Goal: Transaction & Acquisition: Purchase product/service

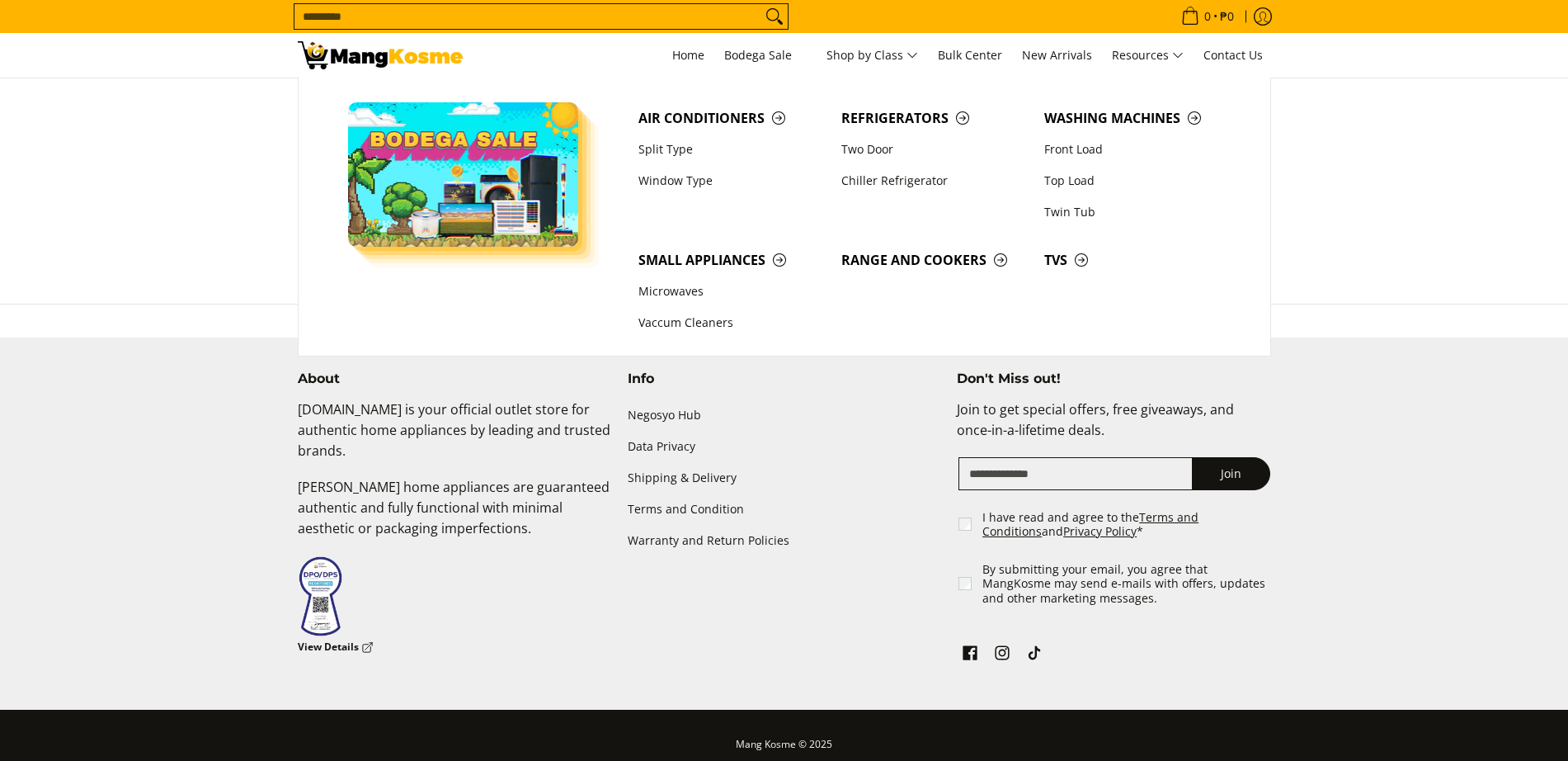
scroll to position [549, 0]
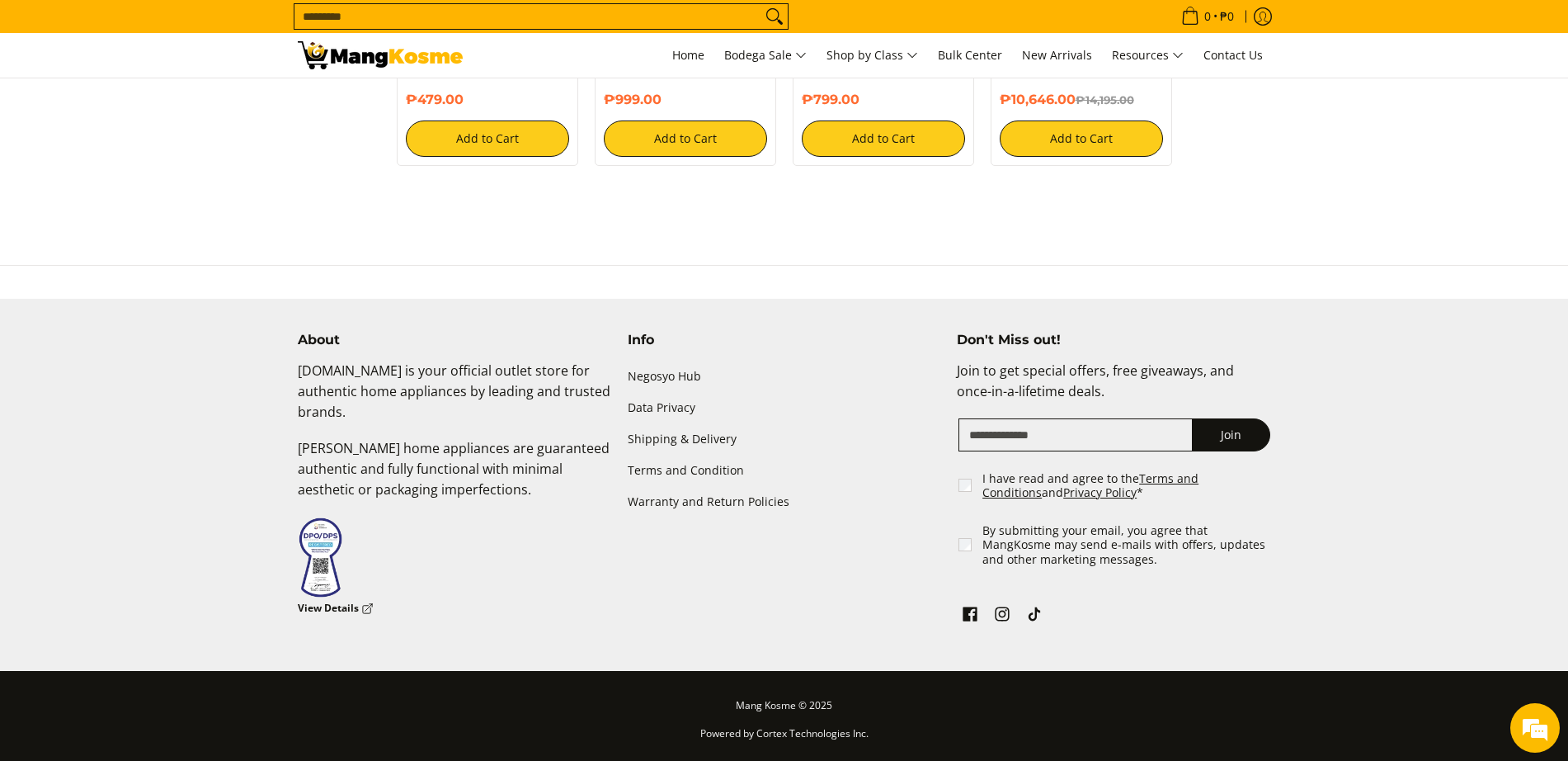
click at [596, 21] on input "Search..." at bounding box center [528, 16] width 467 height 25
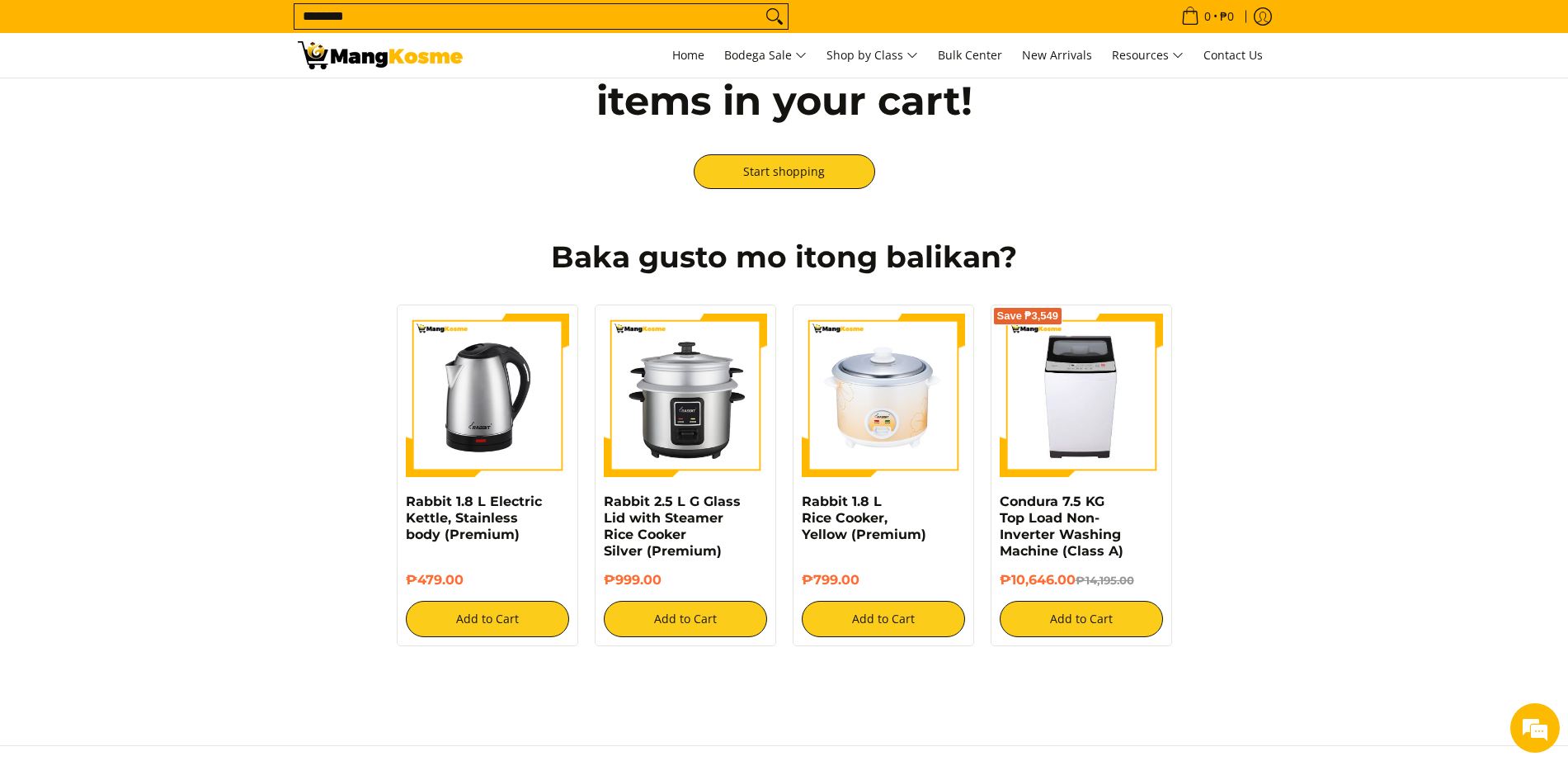
scroll to position [0, 0]
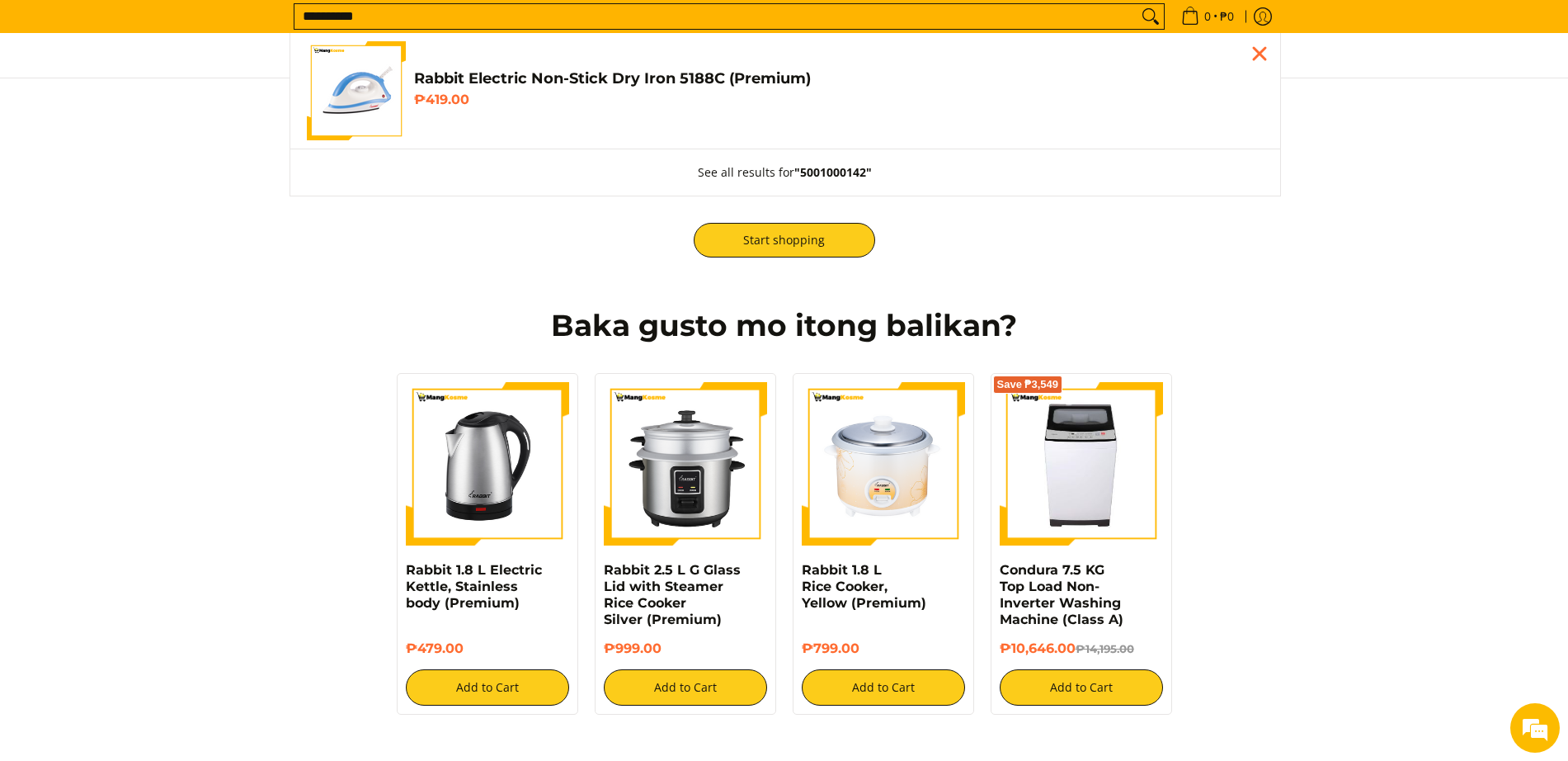
type input "**********"
click at [358, 98] on img "Customer Navigation" at bounding box center [356, 90] width 99 height 99
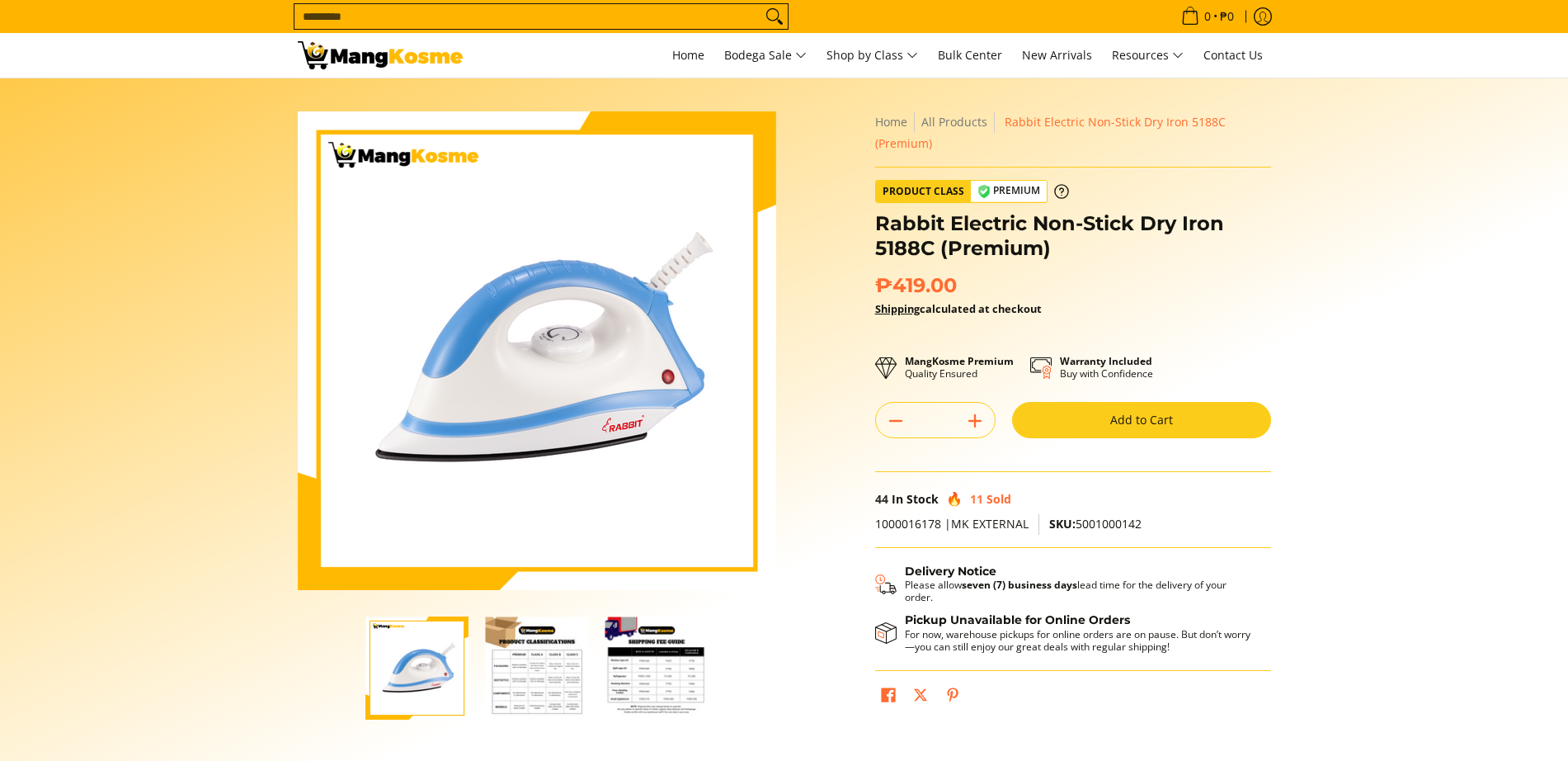
click at [975, 421] on line "Add" at bounding box center [975, 421] width 12 height 0
click at [888, 420] on icon "Subtract" at bounding box center [896, 421] width 23 height 23
type input "*"
click at [1159, 417] on button "Add to Cart" at bounding box center [1141, 420] width 259 height 36
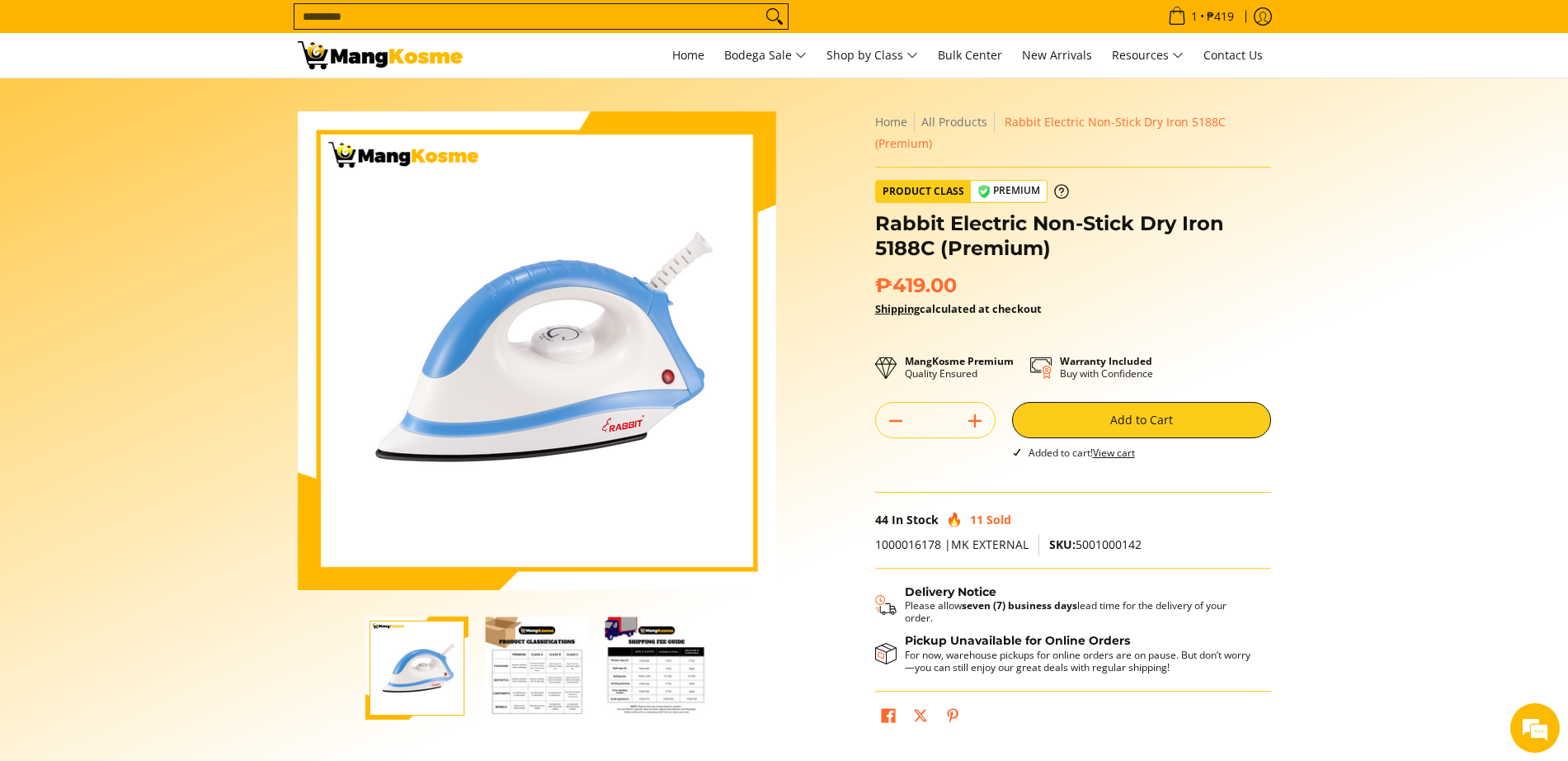
click at [661, 17] on input "Search..." at bounding box center [528, 16] width 467 height 25
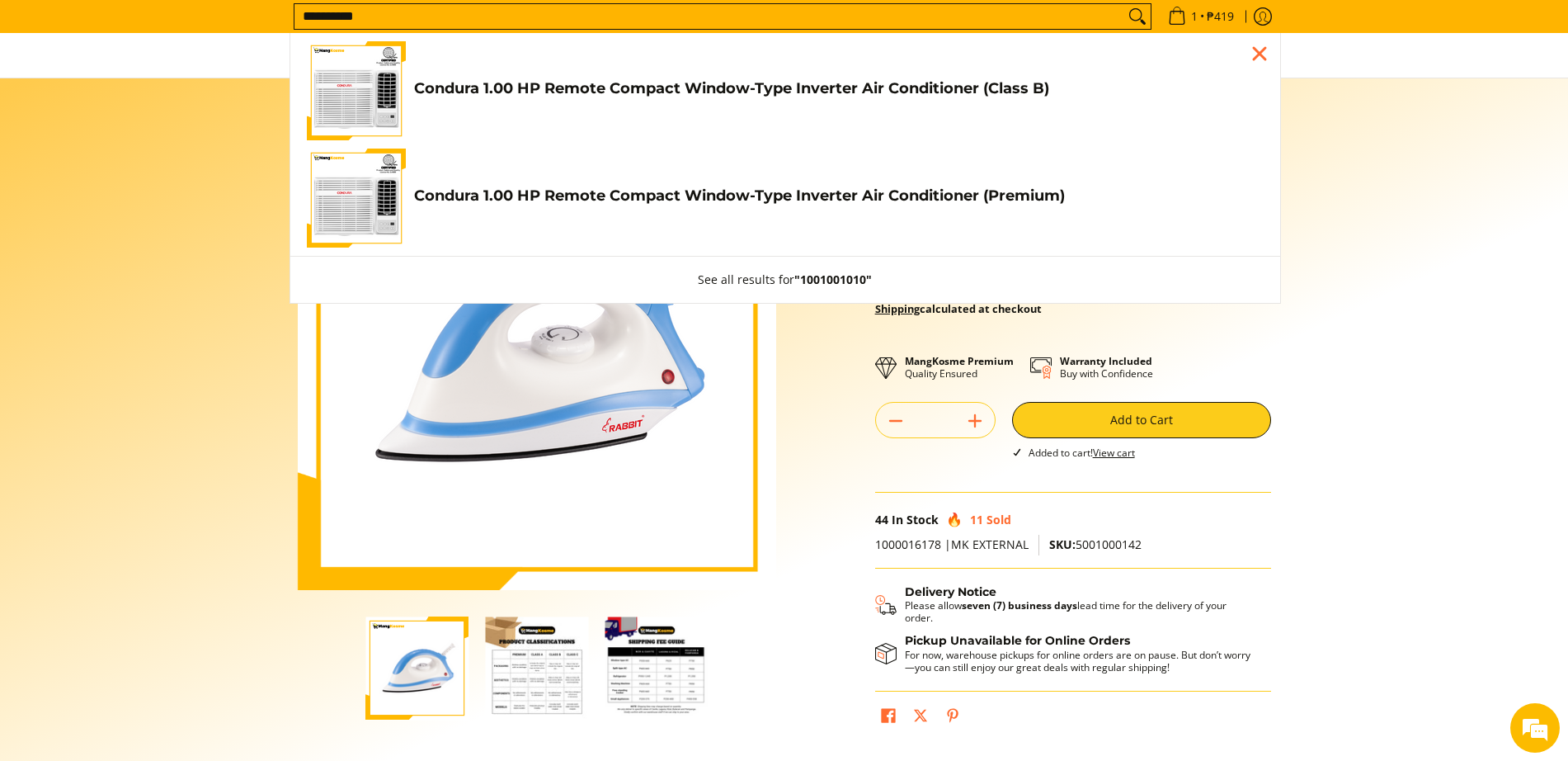
type input "**********"
click at [379, 98] on img "Customer Navigation" at bounding box center [356, 90] width 99 height 99
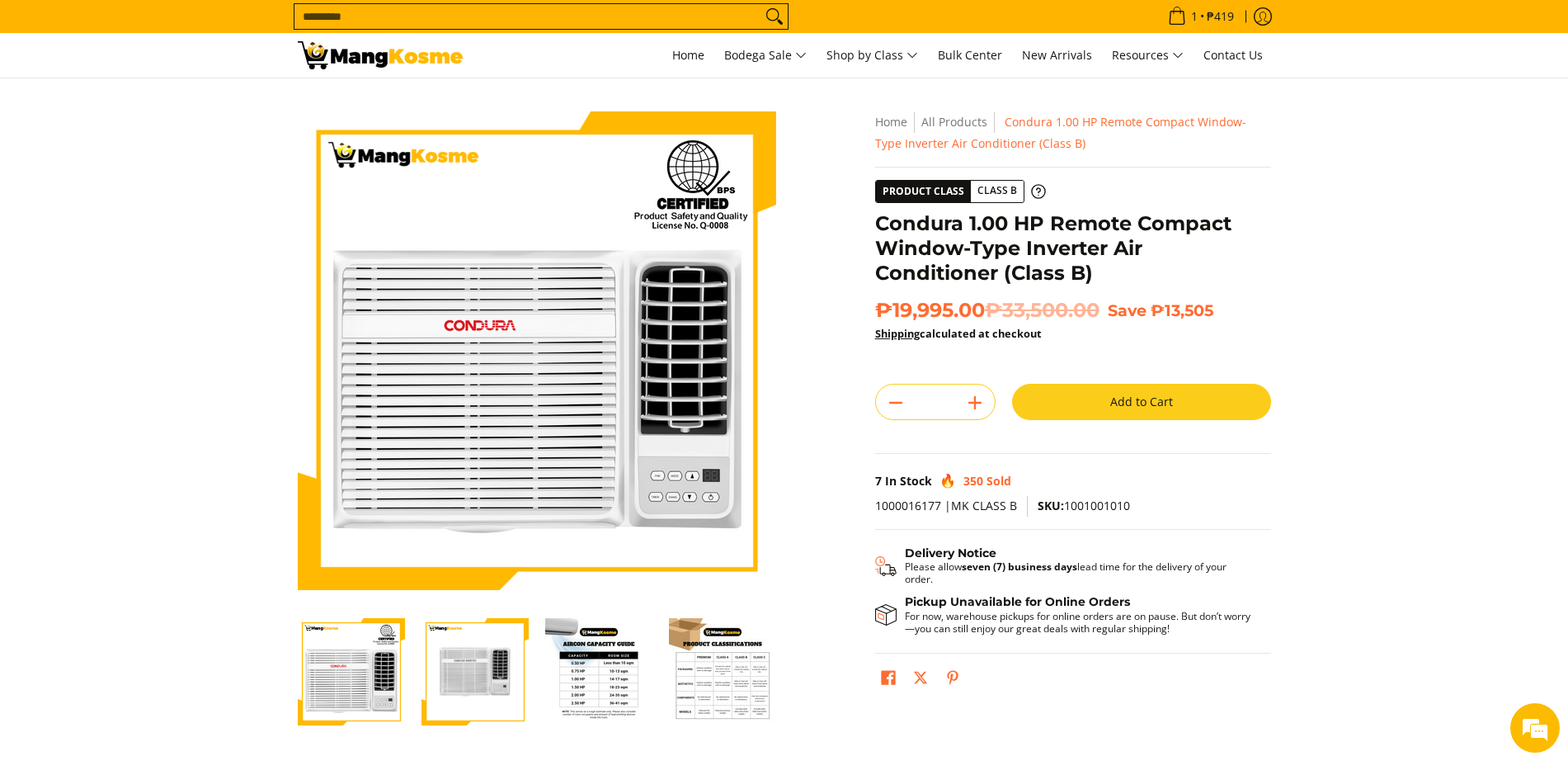
click at [1145, 397] on button "Add to Cart" at bounding box center [1141, 401] width 259 height 36
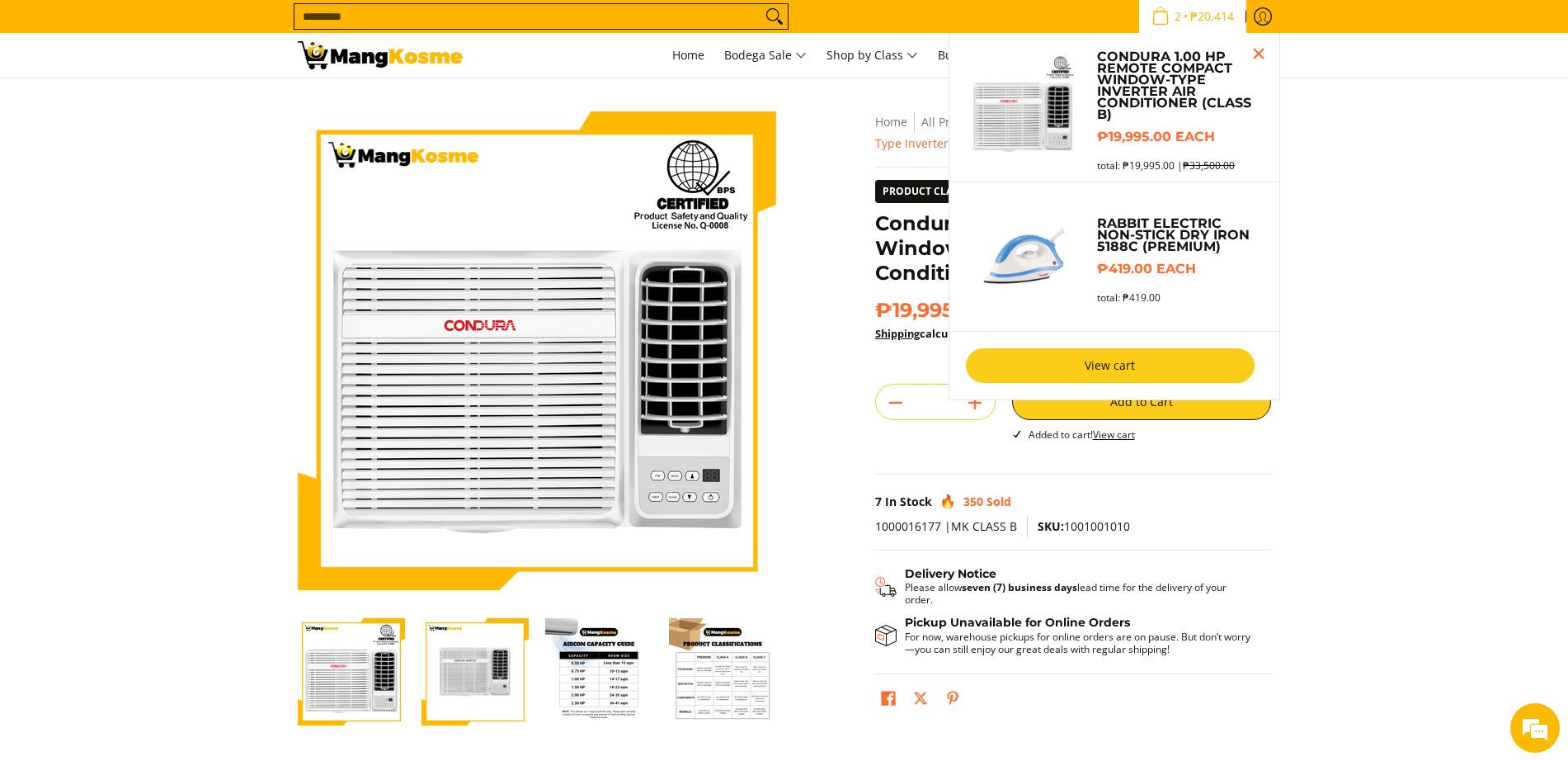
click at [1158, 363] on link "View cart" at bounding box center [1110, 365] width 289 height 35
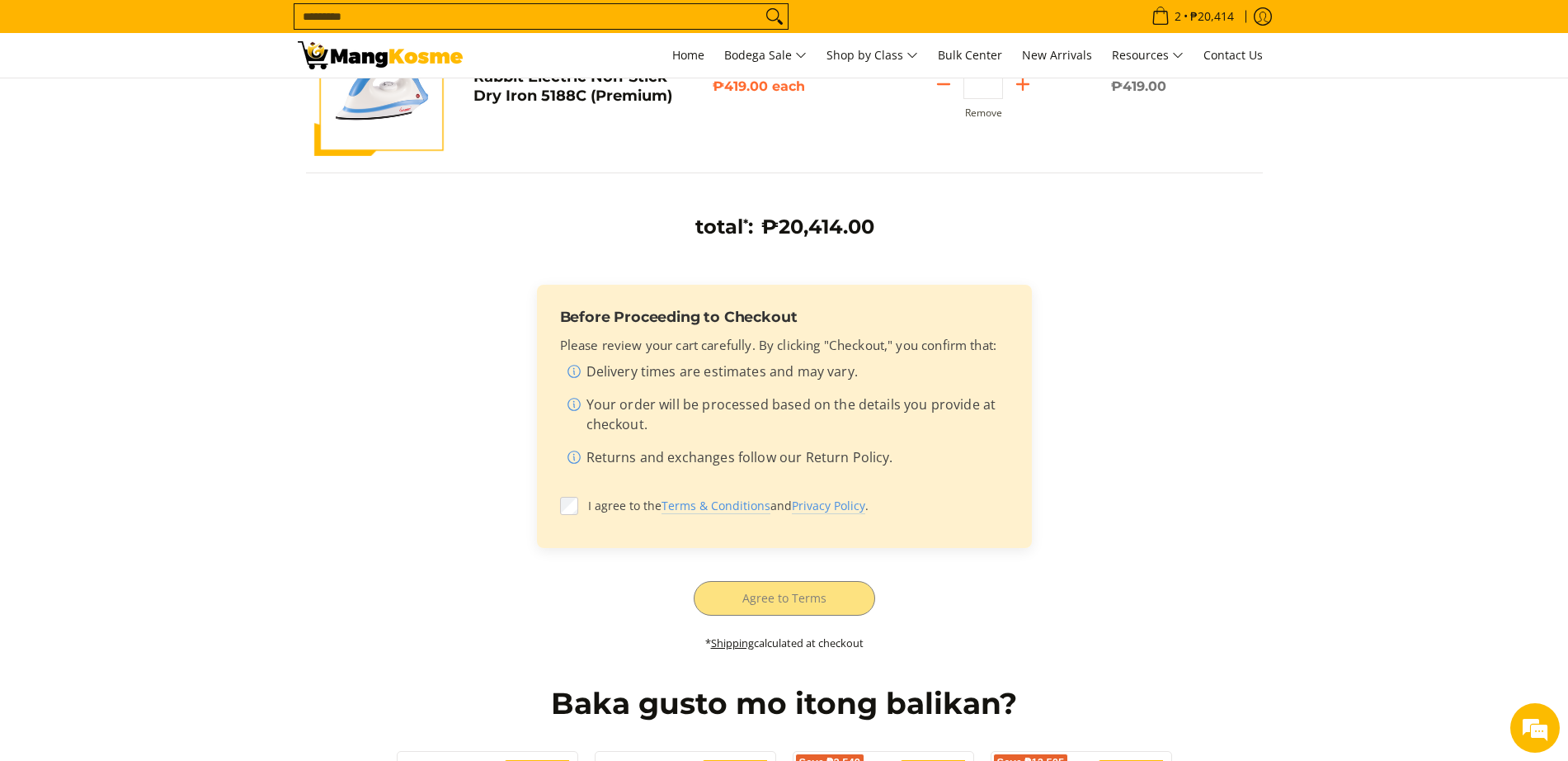
scroll to position [687, 0]
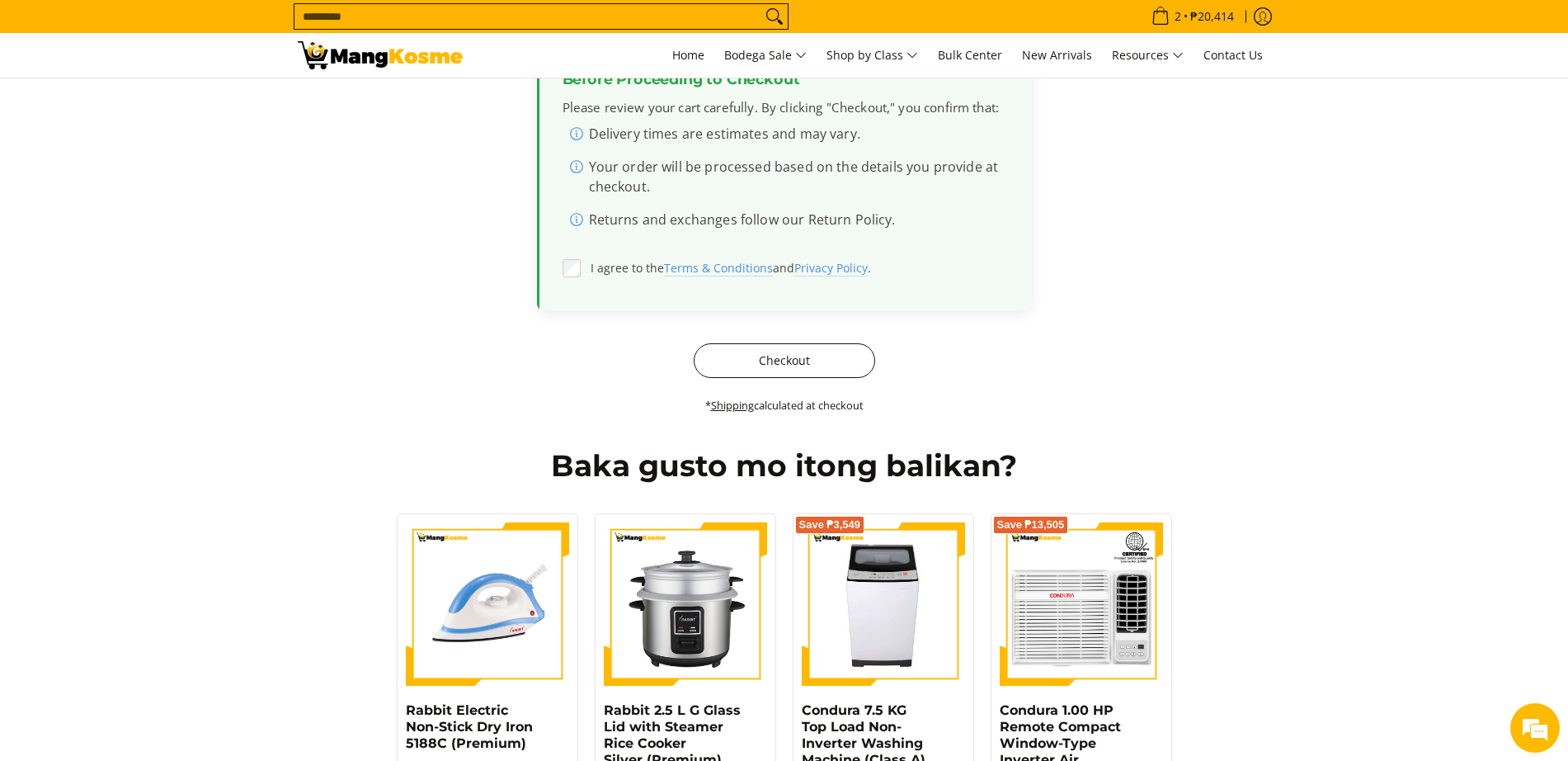
click at [761, 375] on button "Checkout" at bounding box center [784, 361] width 182 height 35
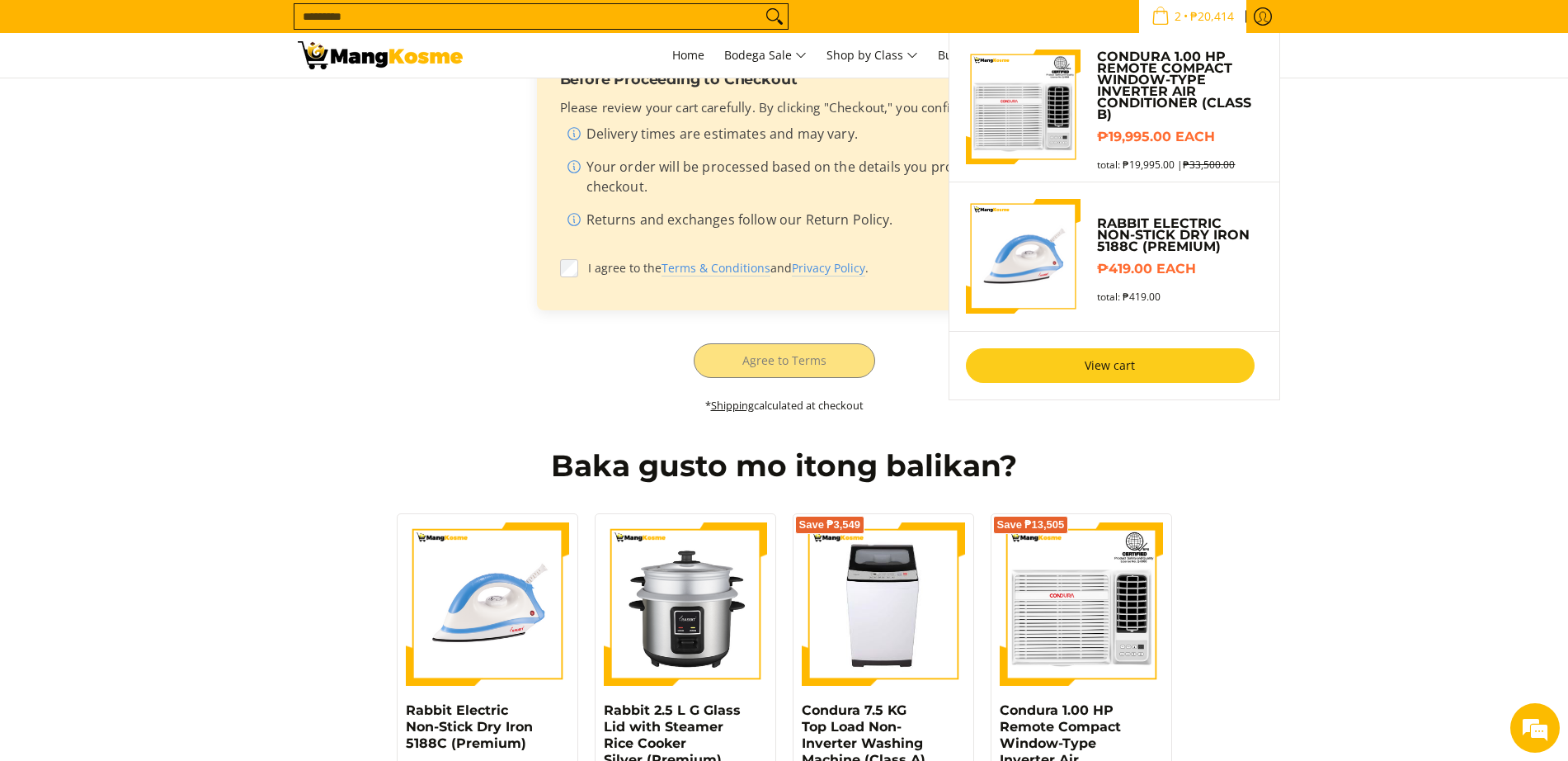
click at [1172, 363] on link "View cart" at bounding box center [1110, 365] width 289 height 35
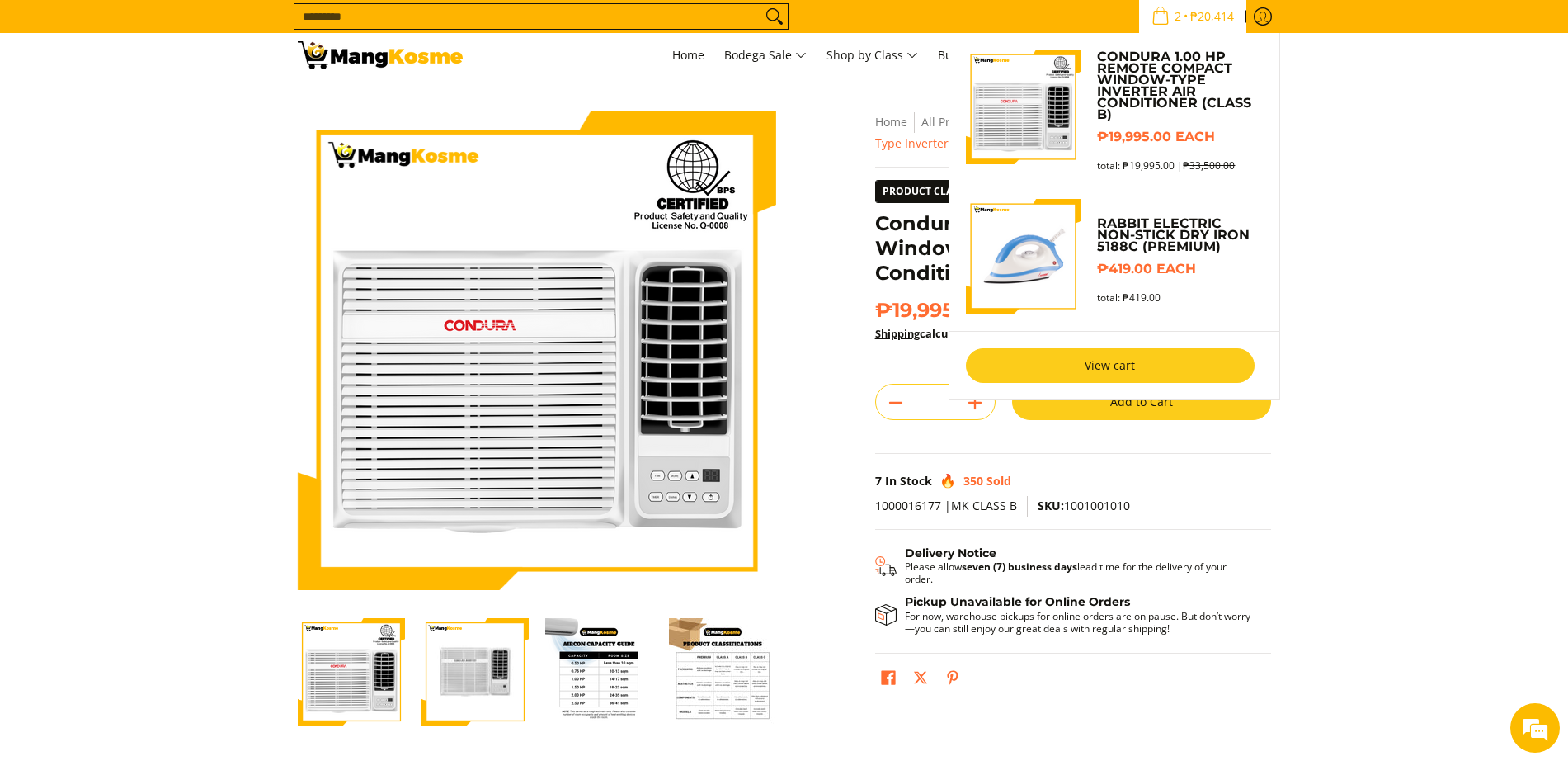
click at [1024, 363] on link "View cart" at bounding box center [1110, 365] width 289 height 35
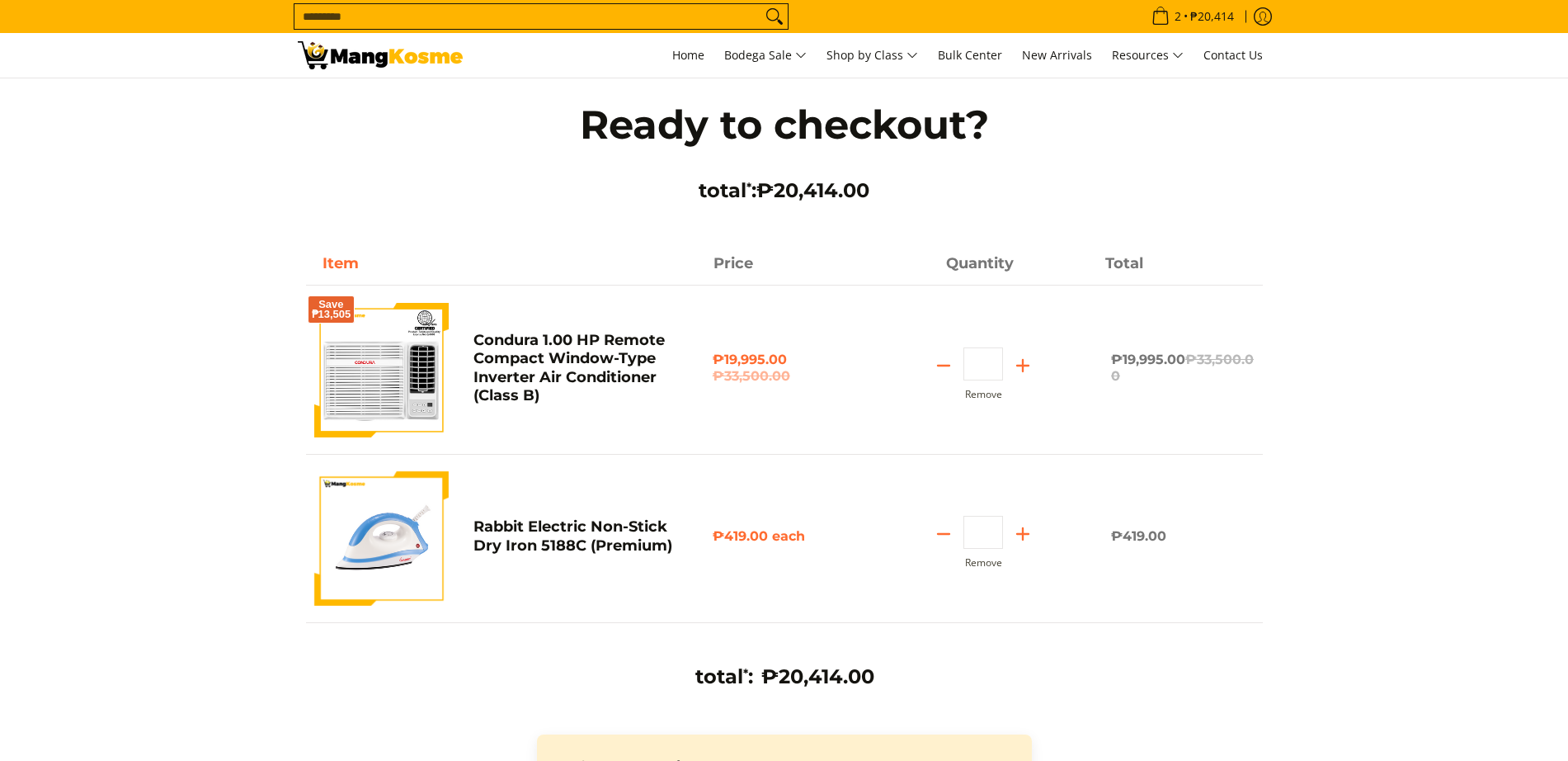
click at [940, 368] on icon "Subtract" at bounding box center [944, 365] width 23 height 23
type input "*"
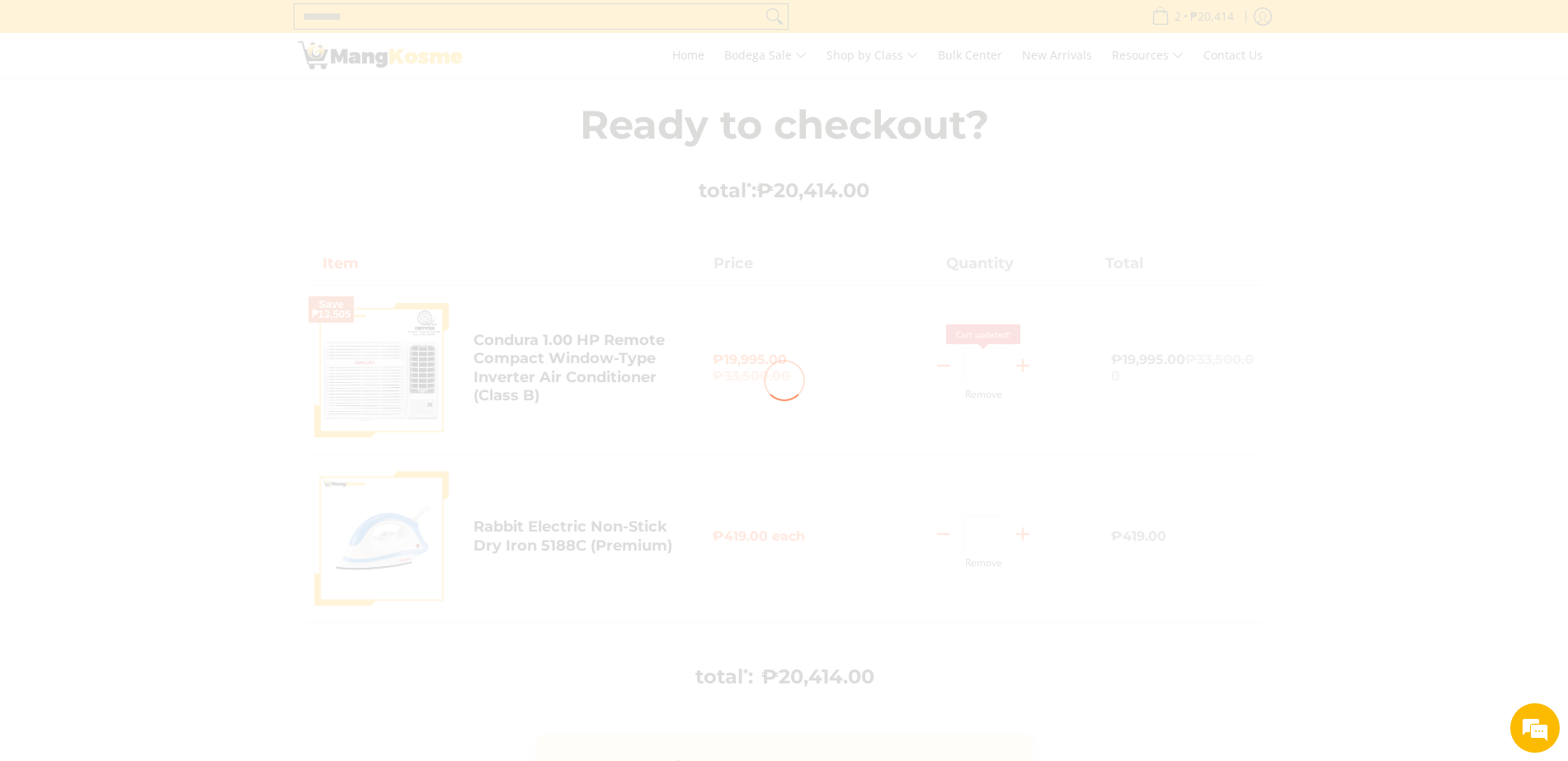
click at [938, 534] on div at bounding box center [784, 380] width 1568 height 761
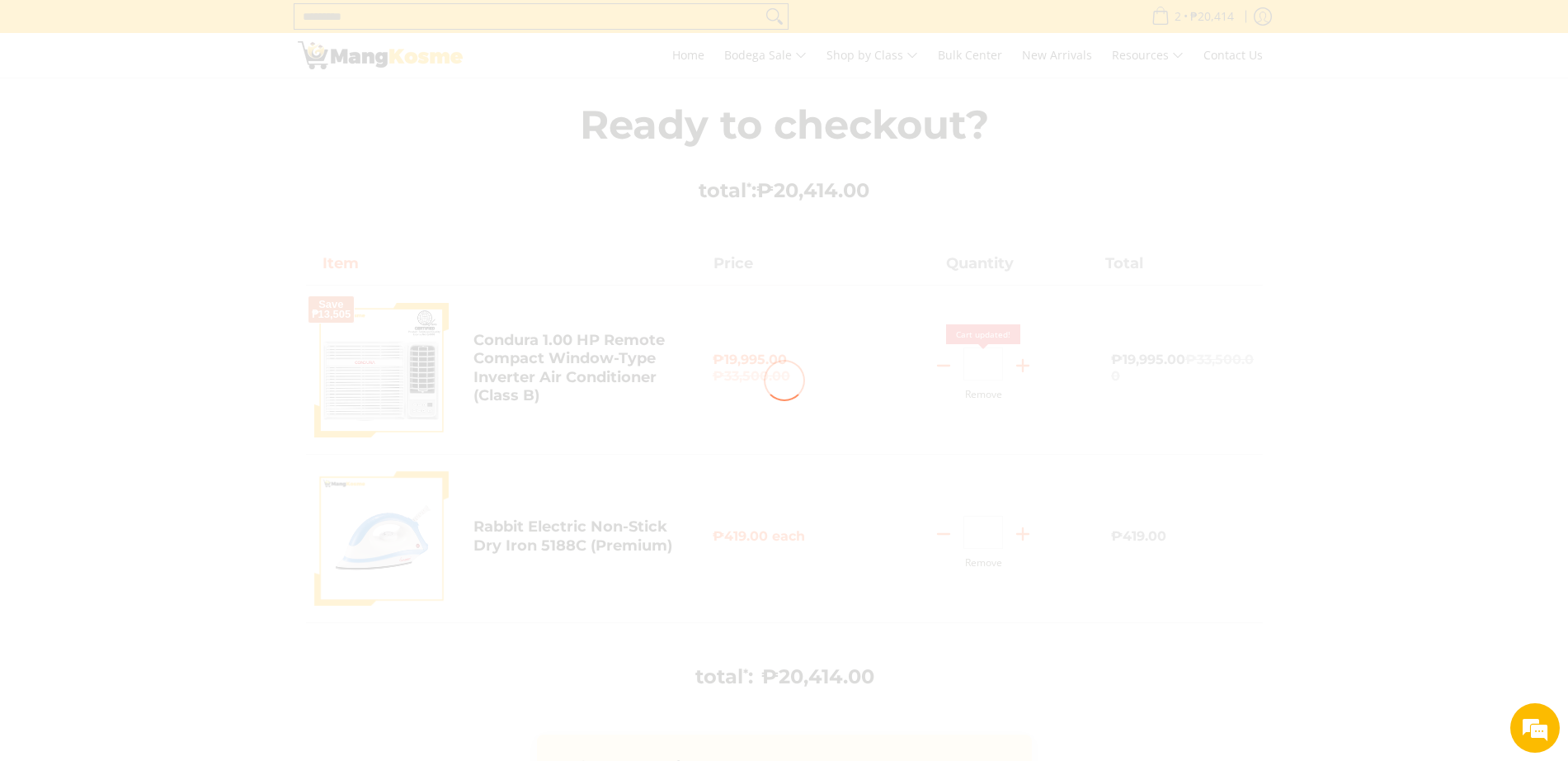
click at [938, 534] on div at bounding box center [784, 380] width 1568 height 761
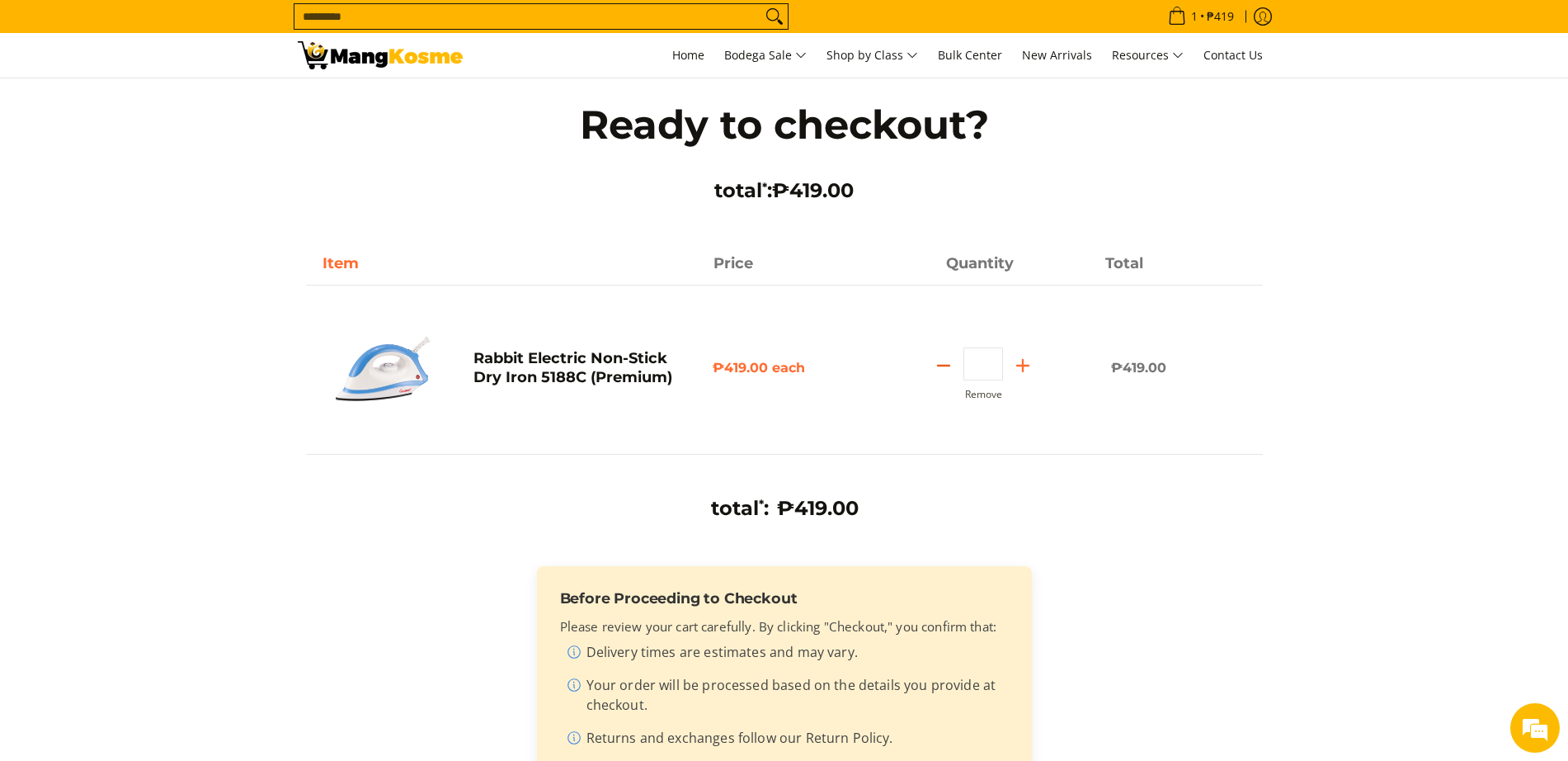
click at [944, 368] on icon "Subtract" at bounding box center [944, 365] width 23 height 23
type input "*"
